Goal: Book appointment/travel/reservation

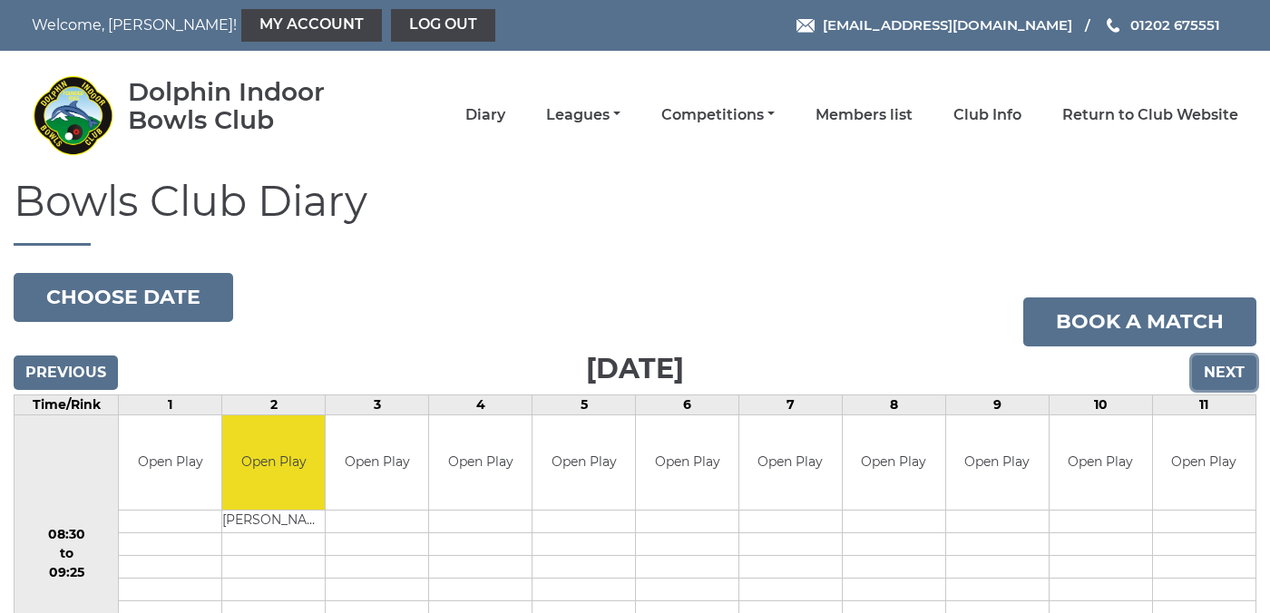
click at [1219, 371] on input "Next" at bounding box center [1224, 373] width 64 height 34
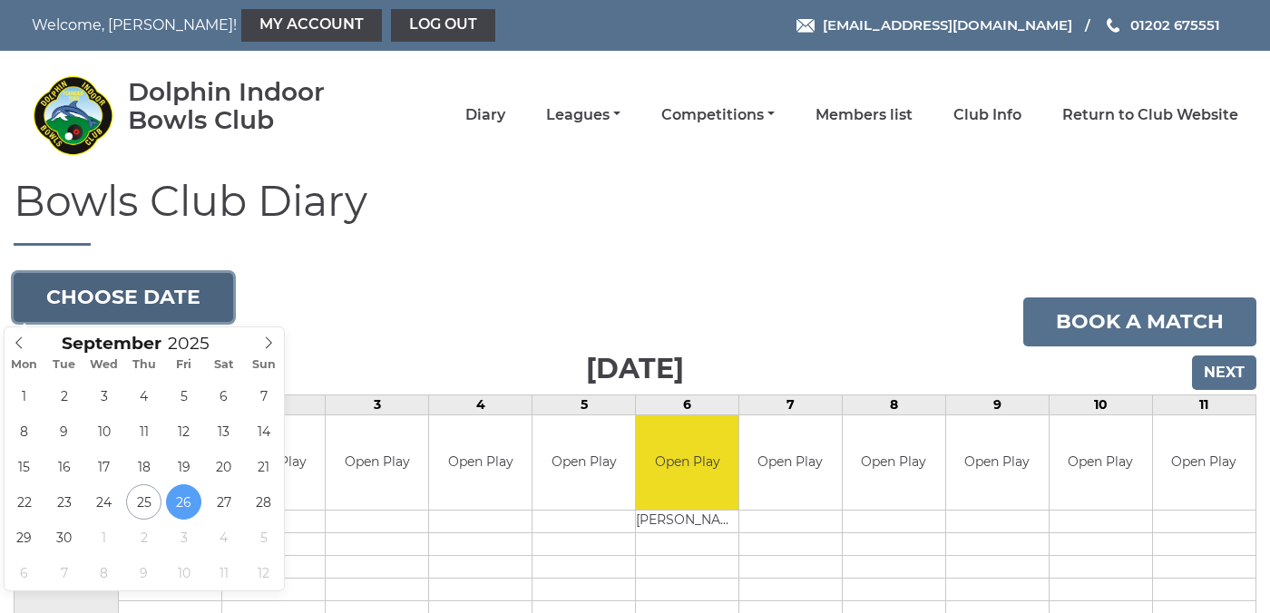
click at [145, 290] on button "Choose date" at bounding box center [124, 297] width 220 height 49
type input "[DATE]"
